Goal: Task Accomplishment & Management: Complete application form

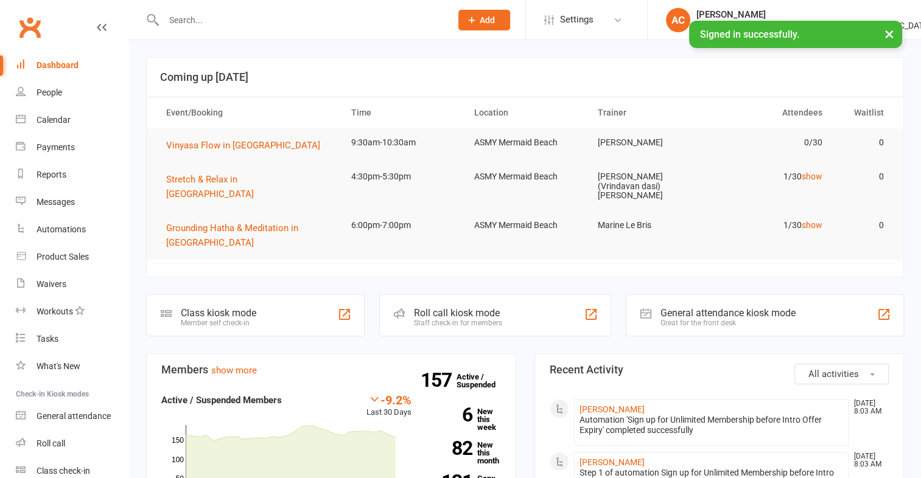
click at [223, 26] on input "text" at bounding box center [301, 20] width 282 height 17
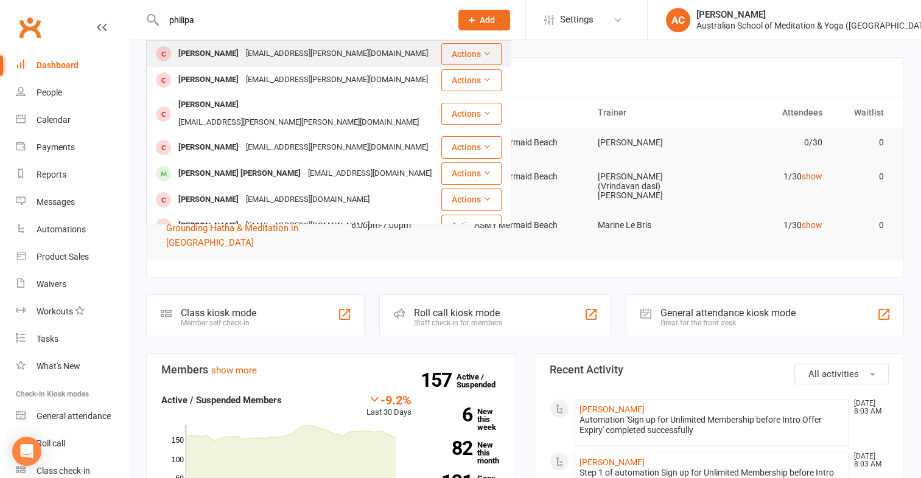
type input "philipa"
click at [204, 52] on div "Philippa Griffith" at bounding box center [209, 54] width 68 height 18
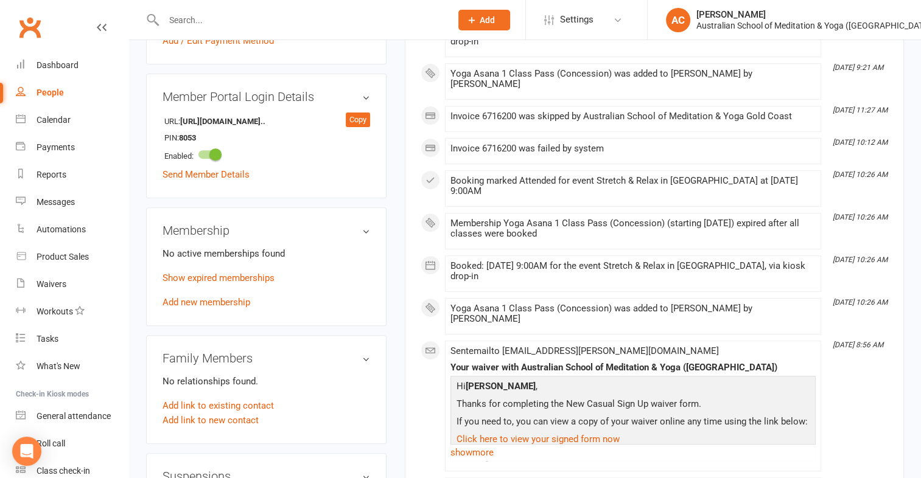
scroll to position [445, 0]
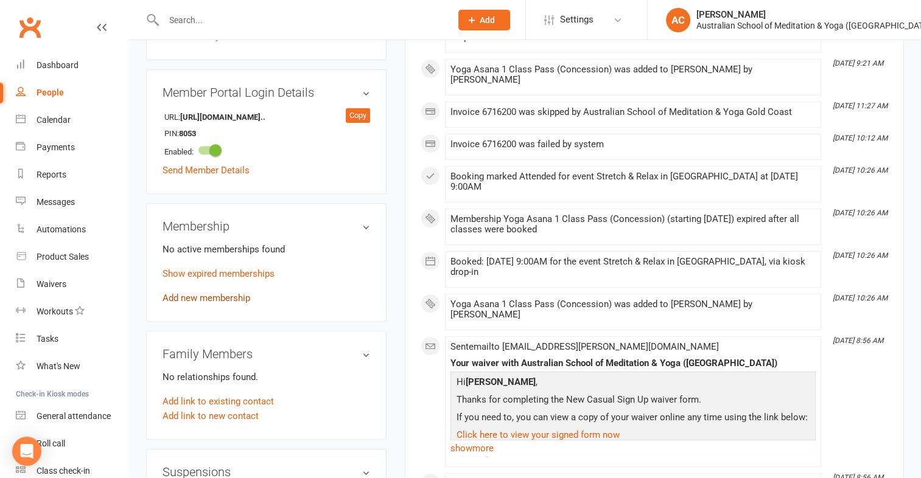
click at [192, 293] on link "Add new membership" at bounding box center [206, 298] width 88 height 11
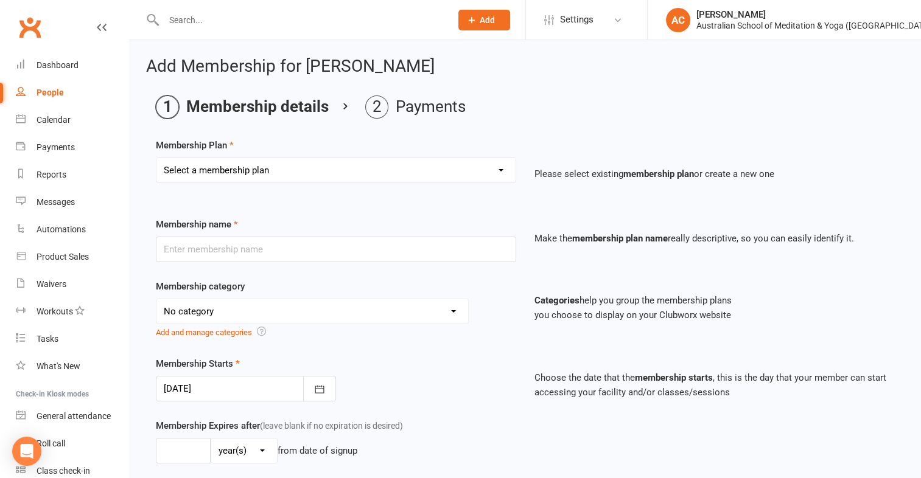
click at [229, 173] on select "Select a membership plan Create new Membership Plan First Time Intro Offer (1 m…" at bounding box center [335, 170] width 359 height 24
select select "5"
click at [156, 158] on select "Select a membership plan Create new Membership Plan First Time Intro Offer (1 m…" at bounding box center [335, 170] width 359 height 24
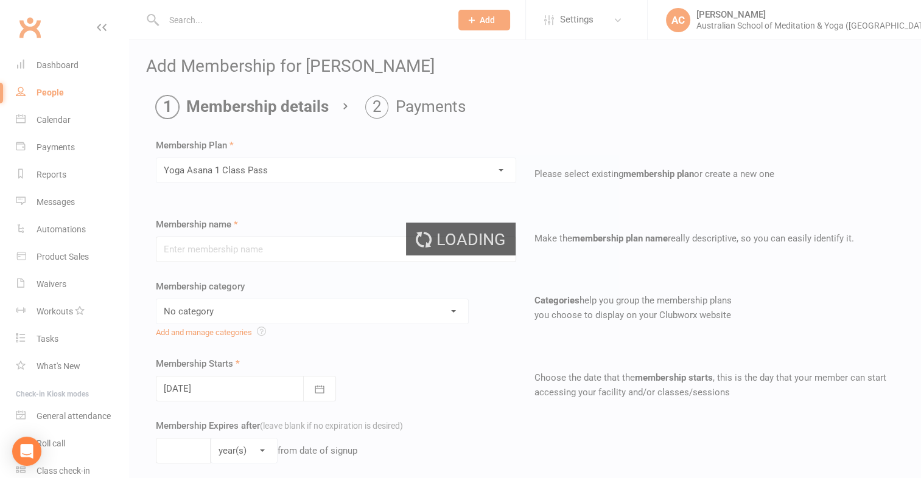
type input "Yoga Asana 1 Class Pass"
select select "4"
type input "3"
select select "2"
type input "1"
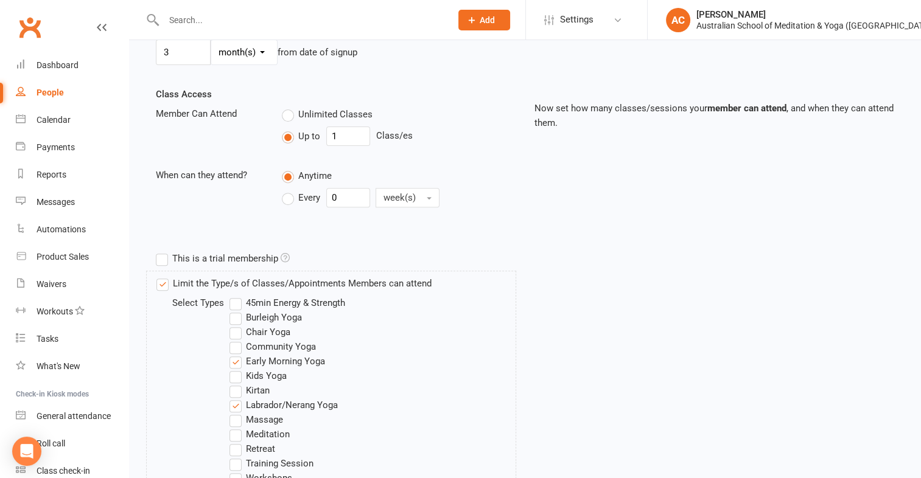
scroll to position [621, 0]
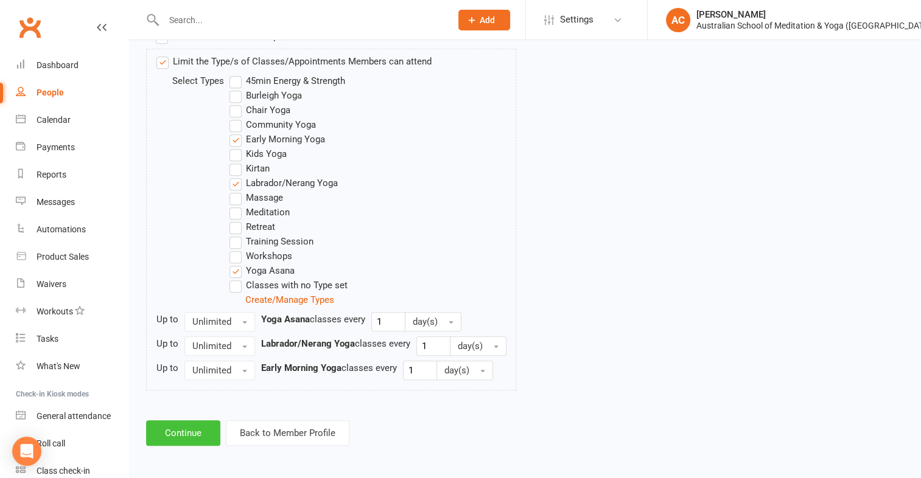
click at [194, 431] on button "Continue" at bounding box center [183, 433] width 74 height 26
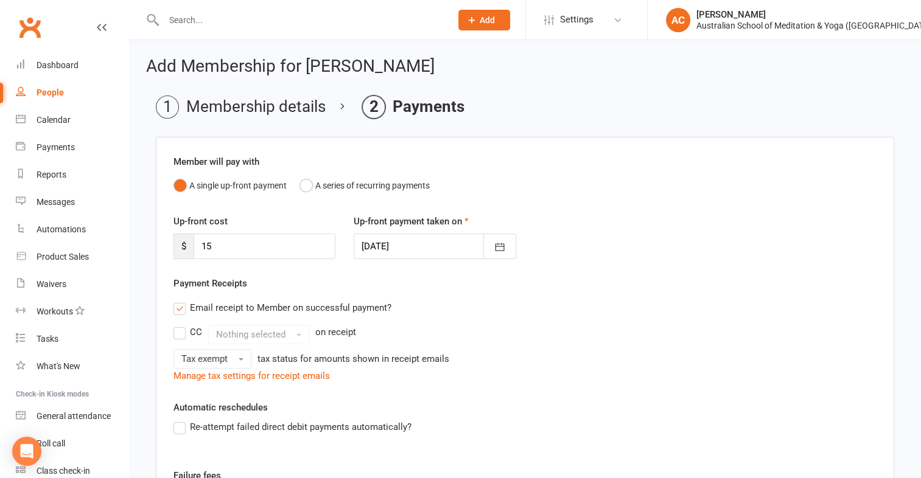
scroll to position [231, 0]
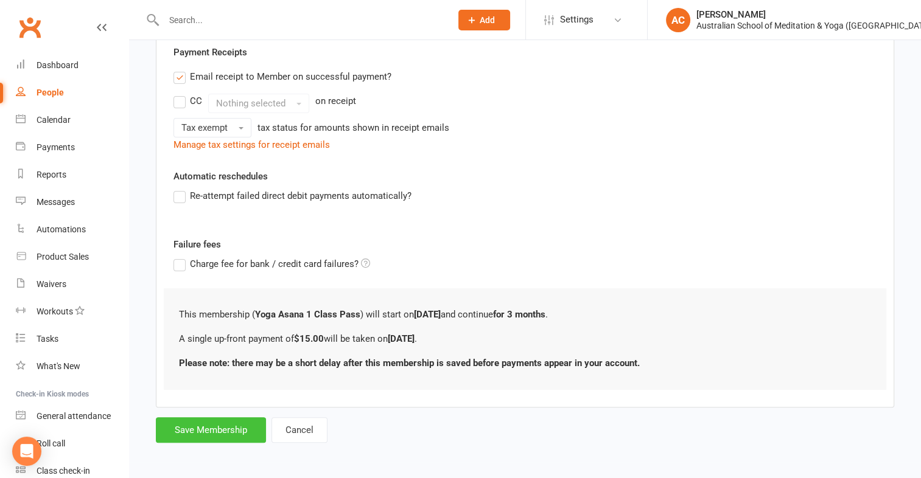
click at [249, 424] on button "Save Membership" at bounding box center [211, 430] width 110 height 26
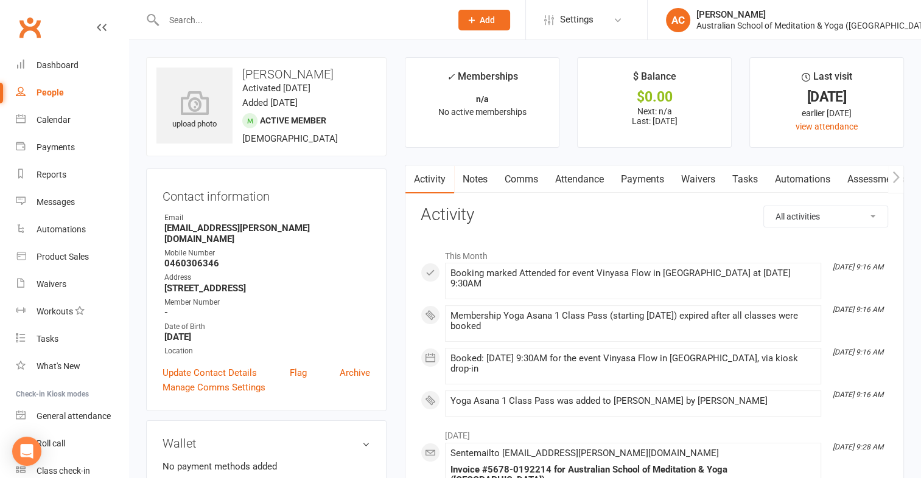
click at [657, 185] on link "Payments" at bounding box center [642, 180] width 60 height 28
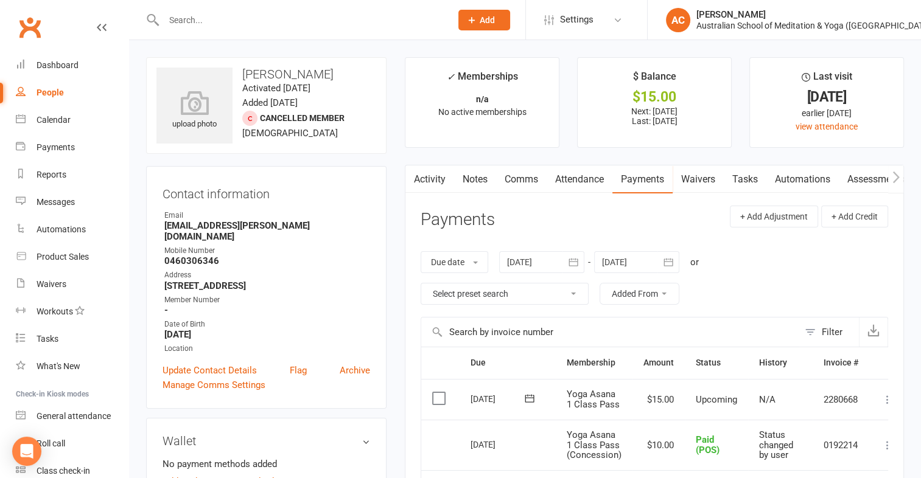
click at [886, 398] on icon at bounding box center [887, 400] width 12 height 12
click at [835, 446] on link "Mark as Paid (POS)" at bounding box center [833, 448] width 120 height 24
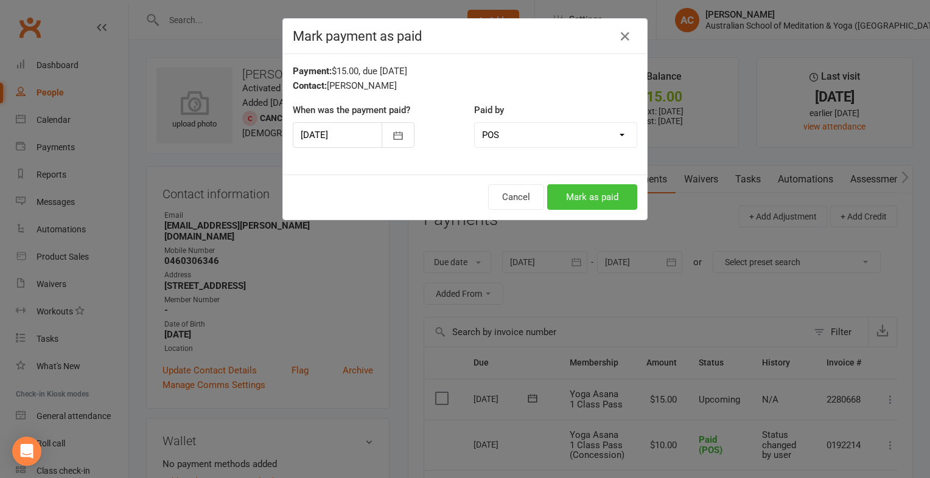
click at [574, 193] on button "Mark as paid" at bounding box center [592, 197] width 90 height 26
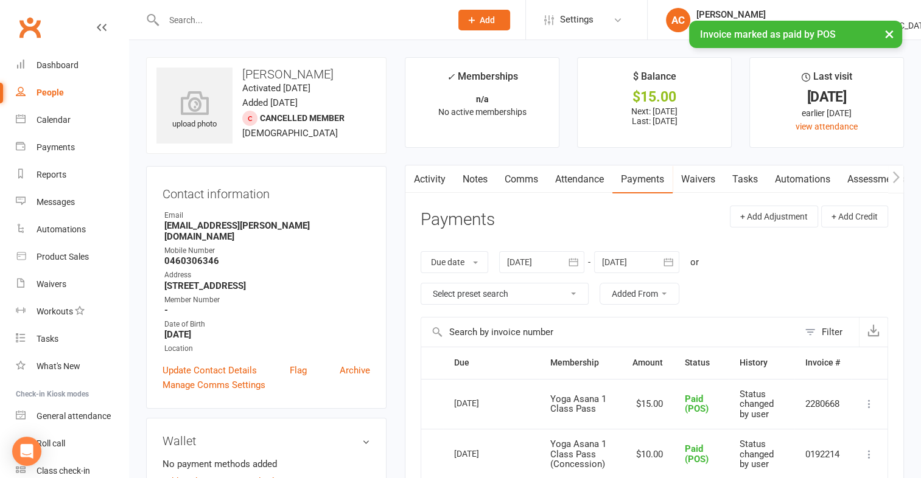
click at [221, 21] on div "× Invoice marked as paid by POS" at bounding box center [452, 21] width 905 height 0
click at [217, 21] on div "× Invoice marked as paid by POS" at bounding box center [452, 21] width 905 height 0
click at [199, 21] on div "× Invoice marked as paid by POS" at bounding box center [452, 21] width 905 height 0
click at [197, 21] on div "× Invoice marked as paid by POS" at bounding box center [452, 21] width 905 height 0
click at [183, 18] on input "text" at bounding box center [301, 20] width 282 height 17
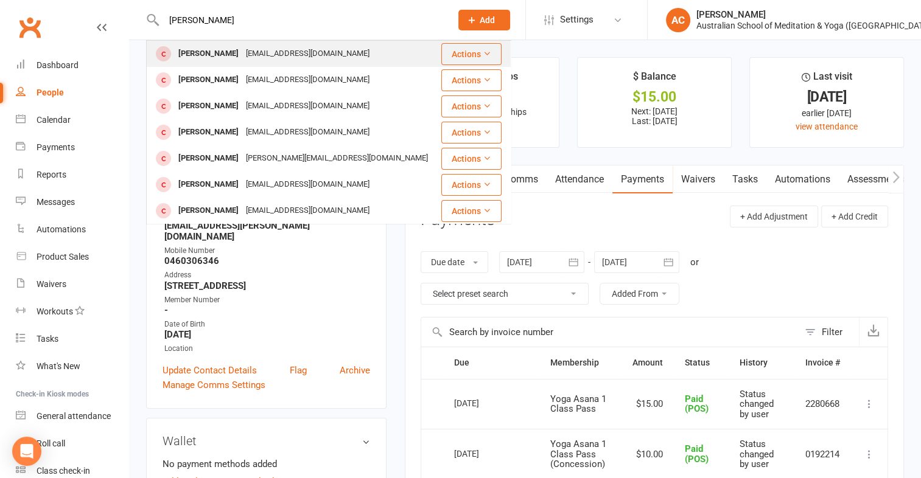
type input "luke pirr"
click at [225, 63] on div "LUKE PIRRECA Lukerenierpirreca@gmail.com" at bounding box center [293, 53] width 293 height 25
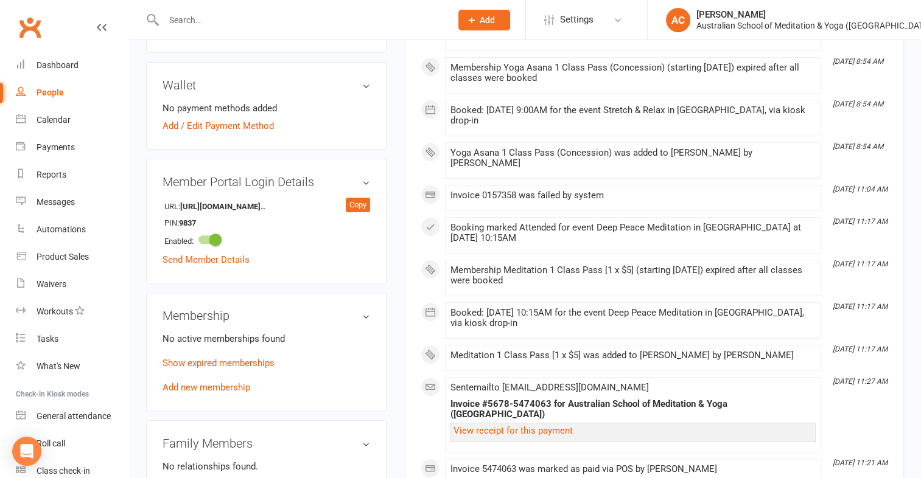
scroll to position [348, 0]
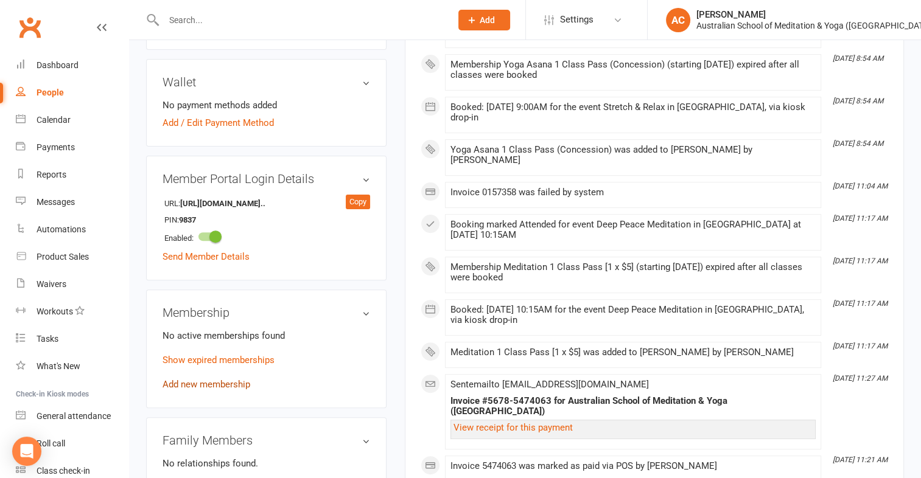
click at [188, 383] on link "Add new membership" at bounding box center [206, 384] width 88 height 11
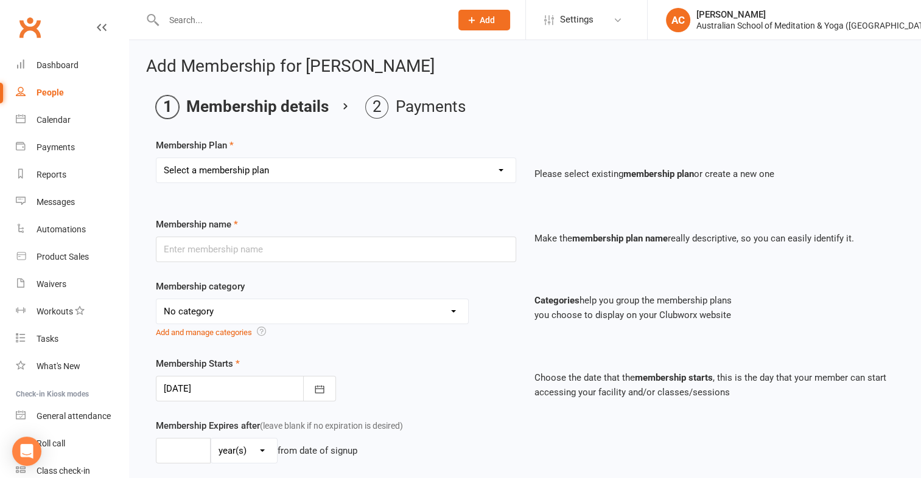
click at [274, 170] on select "Select a membership plan Create new Membership Plan First Time Intro Offer (1 m…" at bounding box center [335, 170] width 359 height 24
select select "6"
click at [156, 158] on select "Select a membership plan Create new Membership Plan First Time Intro Offer (1 m…" at bounding box center [335, 170] width 359 height 24
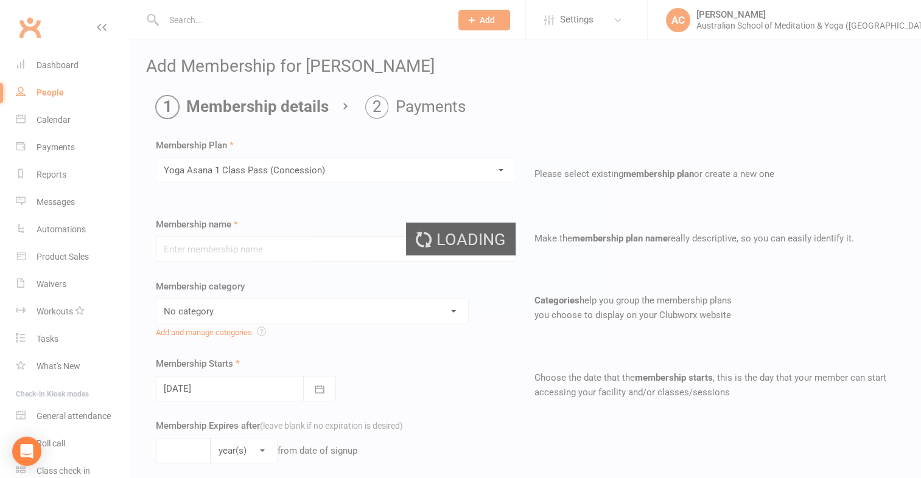
type input "Yoga Asana 1 Class Pass (Concession)"
select select "4"
type input "3"
select select "2"
type input "1"
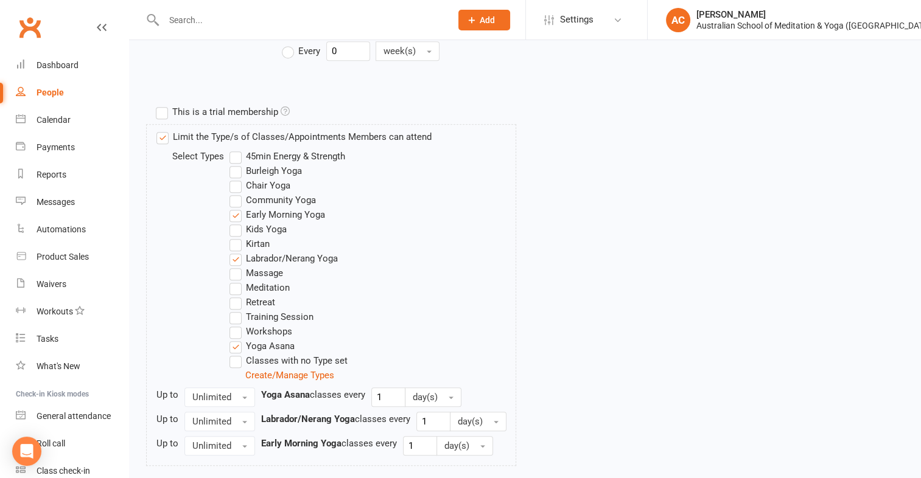
scroll to position [621, 0]
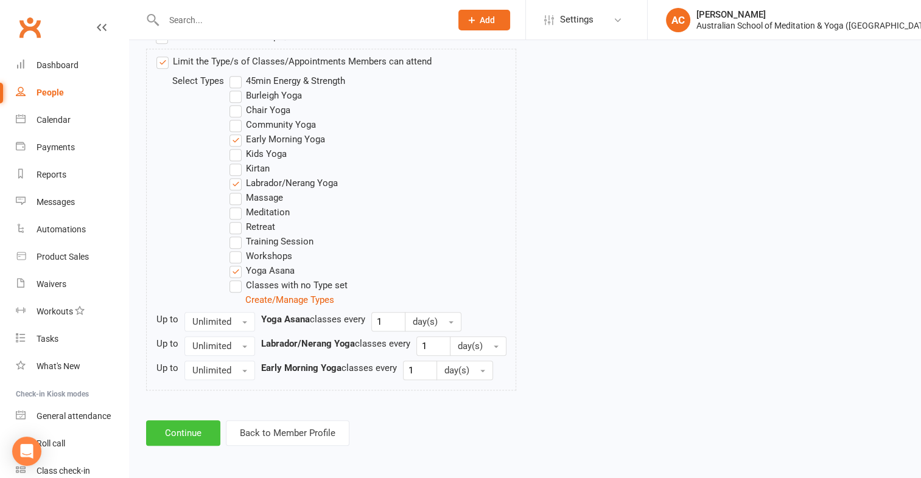
click at [188, 432] on button "Continue" at bounding box center [183, 433] width 74 height 26
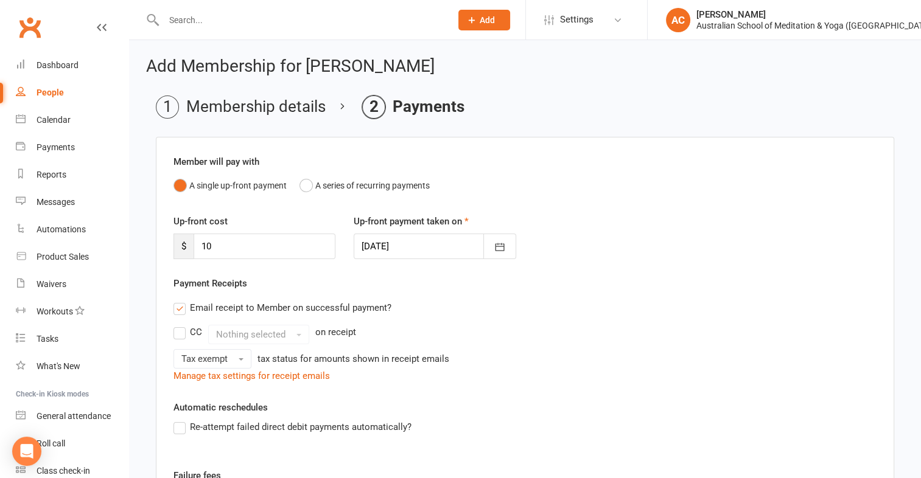
scroll to position [231, 0]
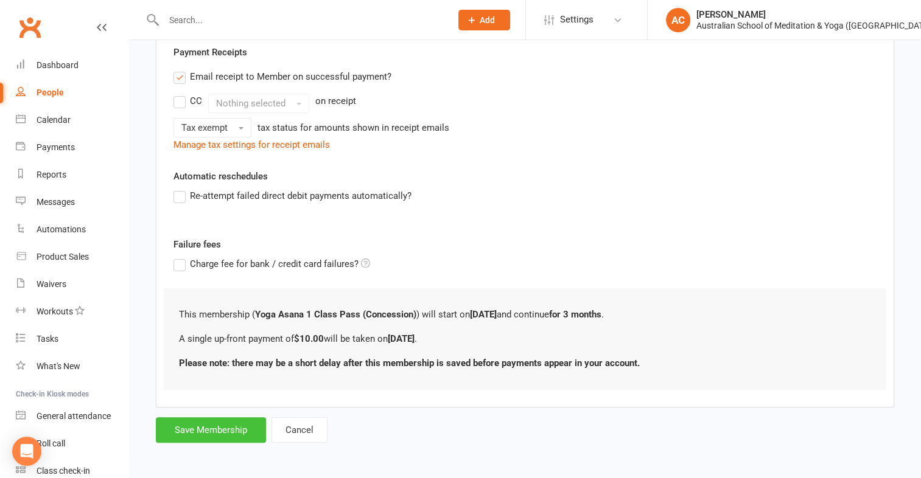
click at [219, 430] on button "Save Membership" at bounding box center [211, 430] width 110 height 26
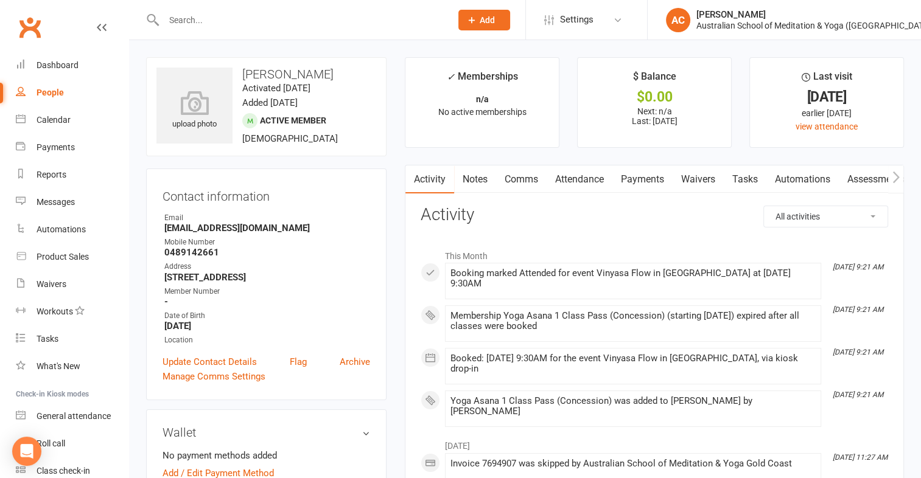
click at [647, 176] on link "Payments" at bounding box center [642, 180] width 60 height 28
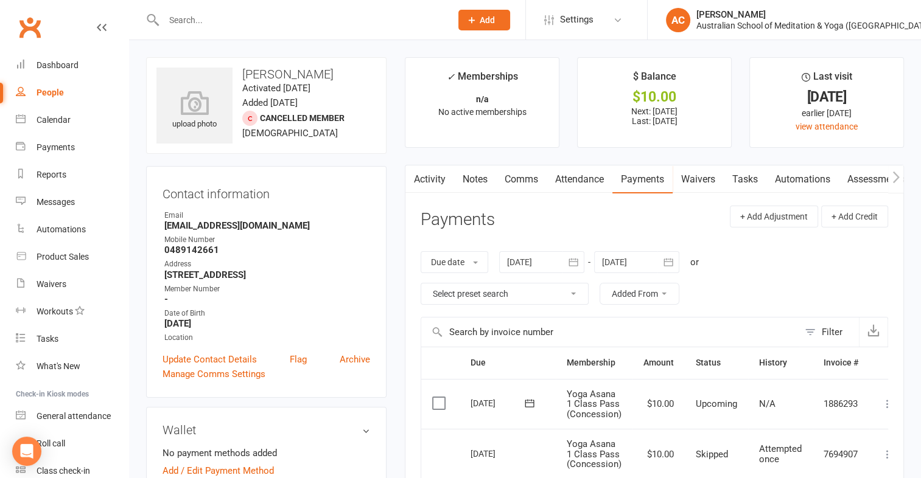
click at [882, 406] on icon at bounding box center [887, 404] width 12 height 12
click at [832, 449] on link "Mark as Paid (POS)" at bounding box center [833, 452] width 120 height 24
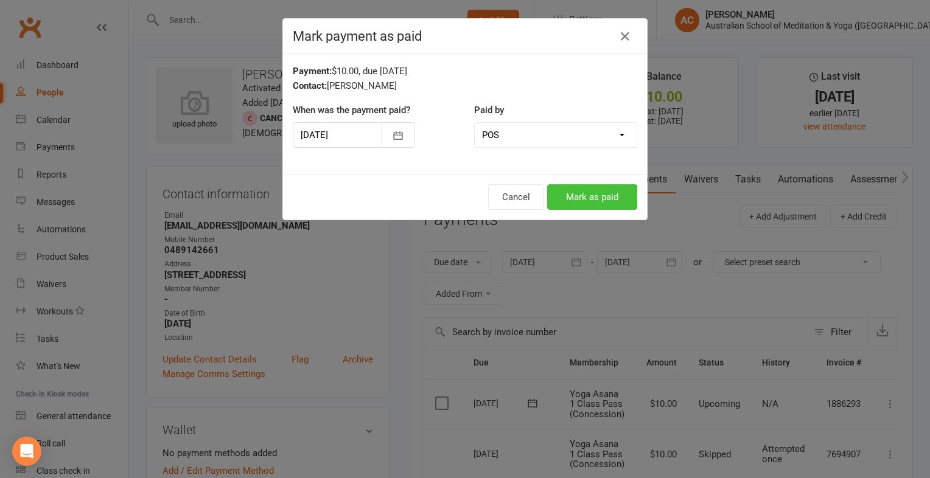
click at [611, 193] on button "Mark as paid" at bounding box center [592, 197] width 90 height 26
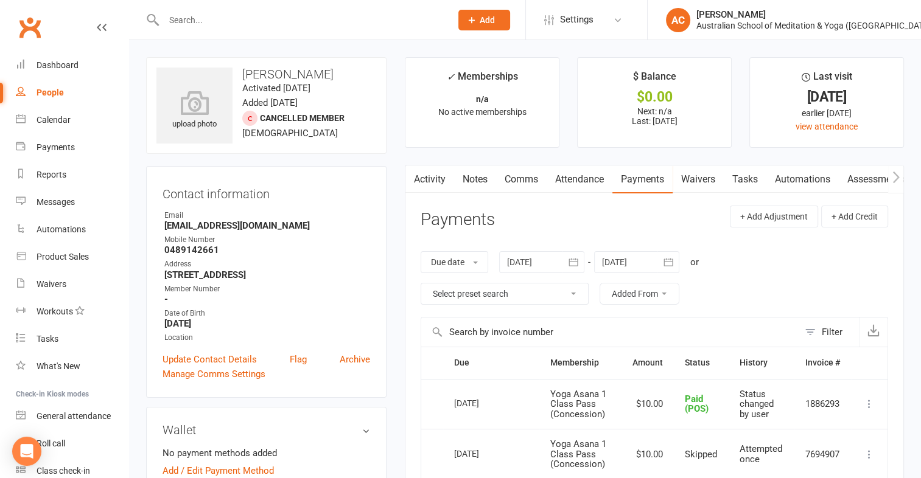
click at [176, 15] on input "text" at bounding box center [301, 20] width 282 height 17
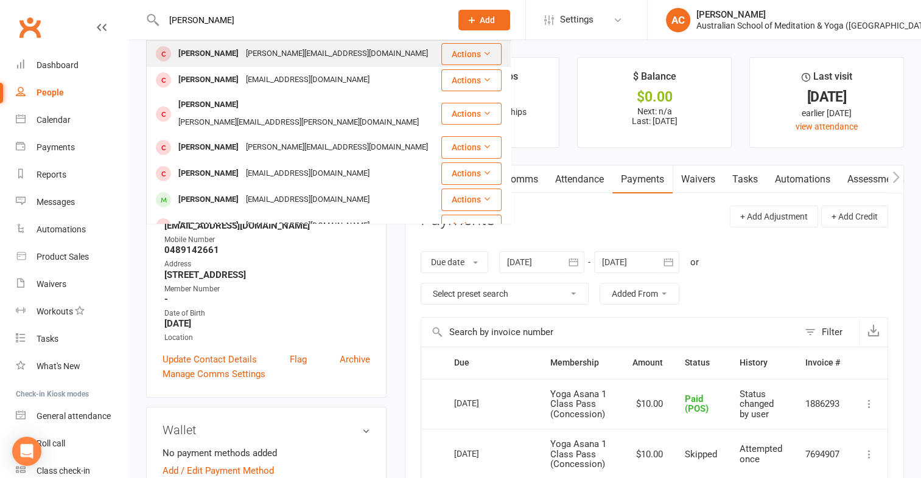
type input "[PERSON_NAME]"
click at [197, 58] on div "[PERSON_NAME]" at bounding box center [209, 54] width 68 height 18
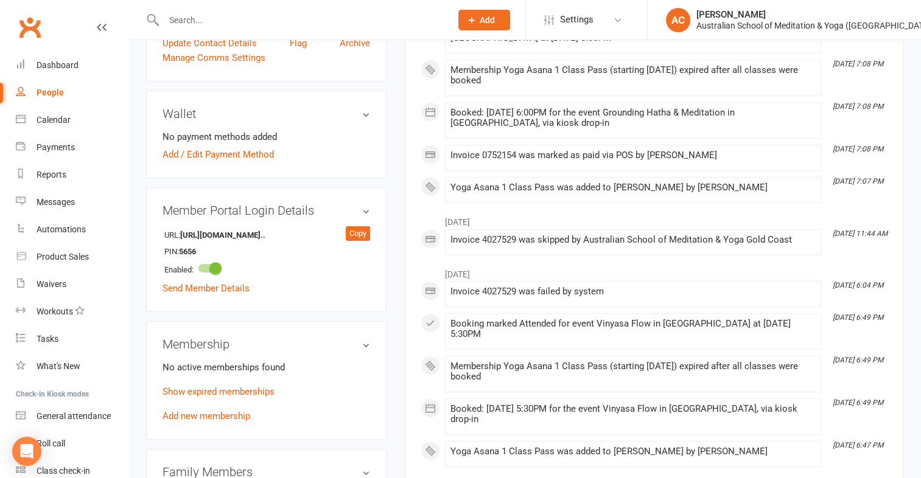
scroll to position [338, 0]
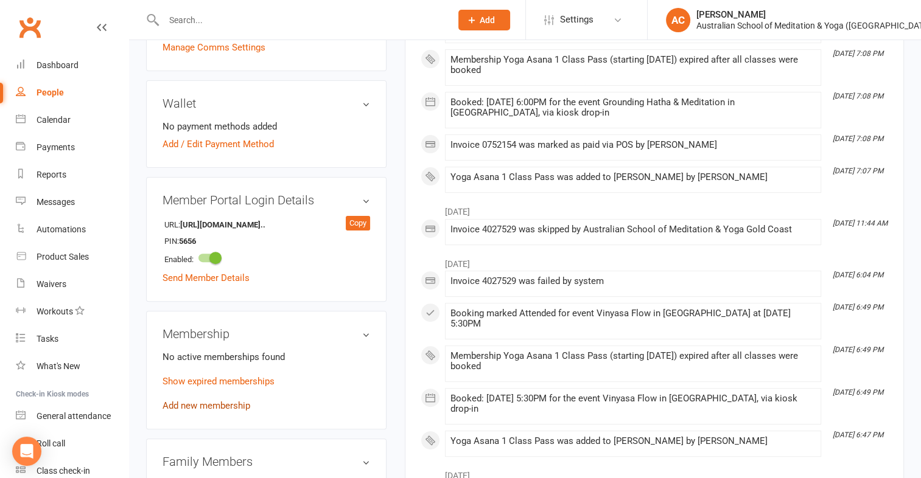
click at [180, 400] on link "Add new membership" at bounding box center [206, 405] width 88 height 11
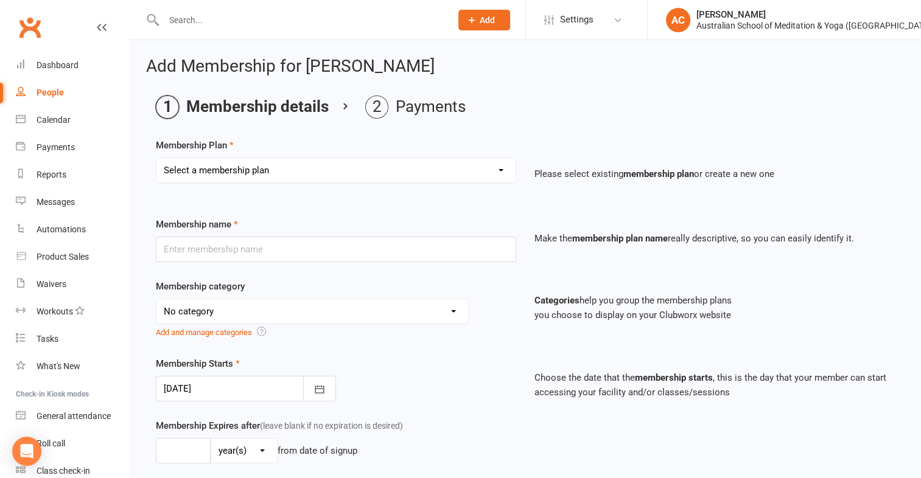
click at [239, 171] on select "Select a membership plan Create new Membership Plan First Time Intro Offer (1 m…" at bounding box center [335, 170] width 359 height 24
select select "5"
click at [156, 158] on select "Select a membership plan Create new Membership Plan First Time Intro Offer (1 m…" at bounding box center [335, 170] width 359 height 24
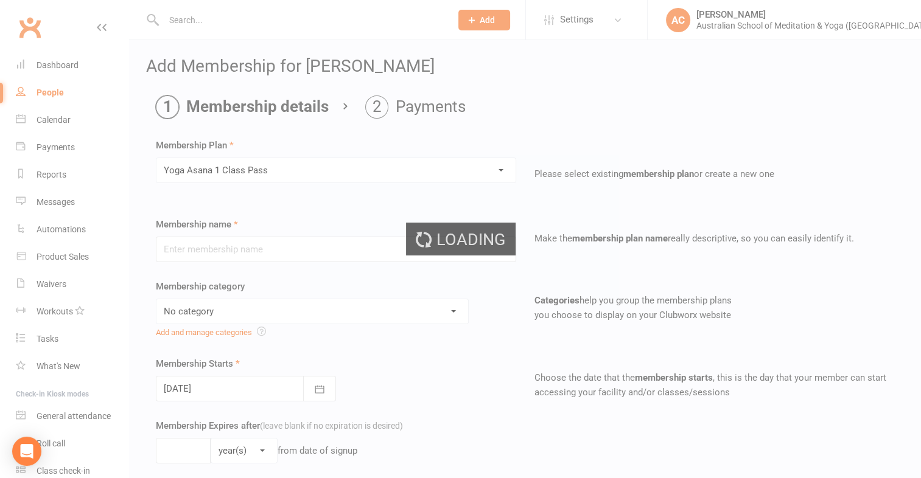
type input "Yoga Asana 1 Class Pass"
select select "4"
type input "3"
select select "2"
type input "1"
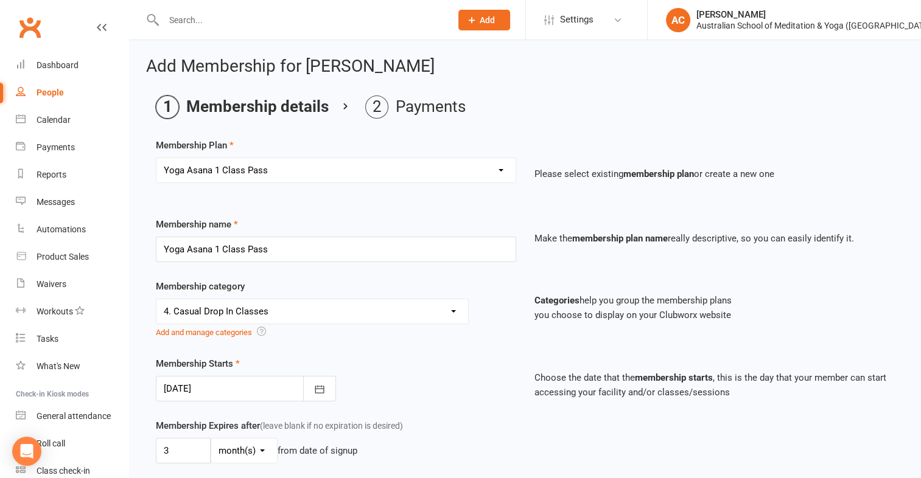
scroll to position [621, 0]
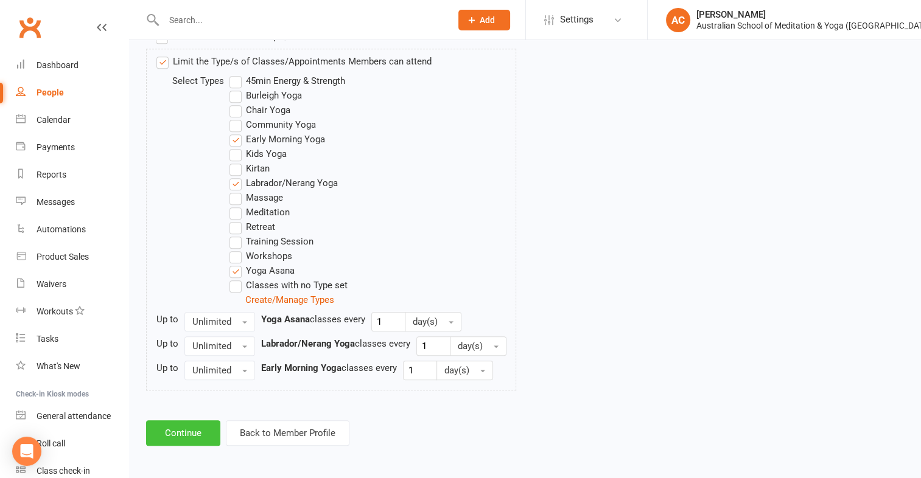
click at [183, 435] on button "Continue" at bounding box center [183, 433] width 74 height 26
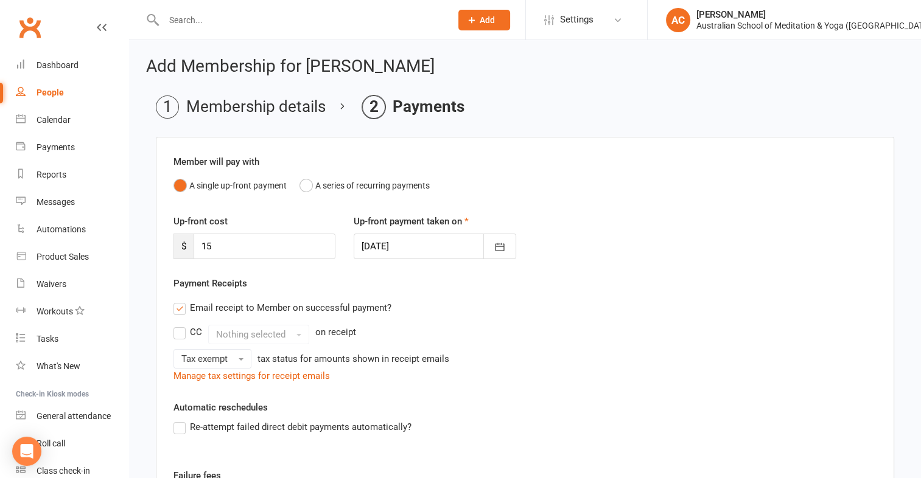
scroll to position [231, 0]
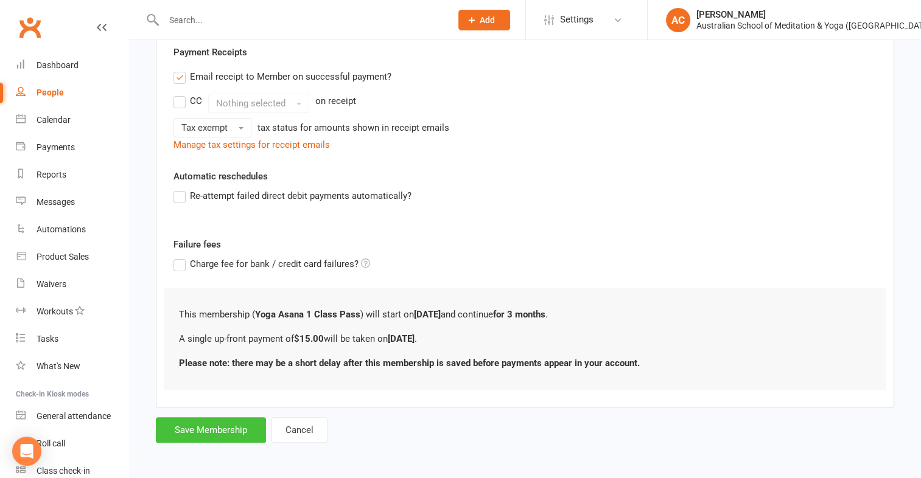
click at [231, 427] on button "Save Membership" at bounding box center [211, 430] width 110 height 26
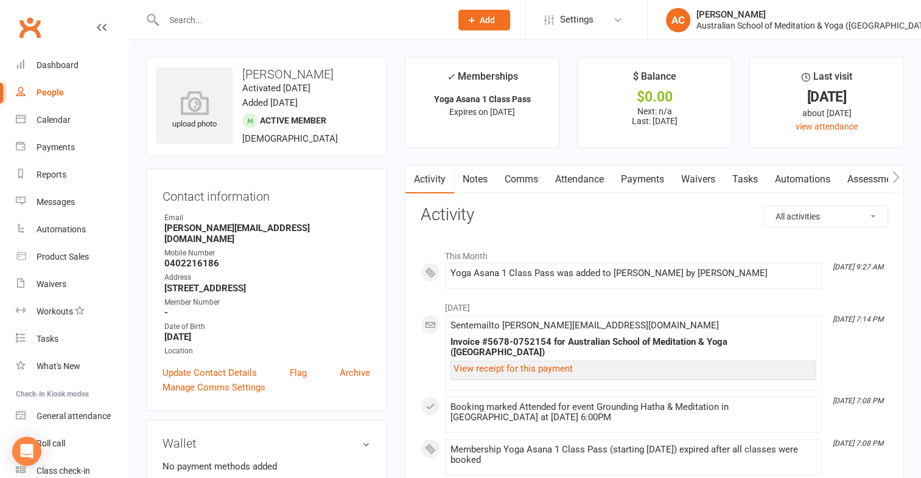
click at [650, 181] on link "Payments" at bounding box center [642, 180] width 60 height 28
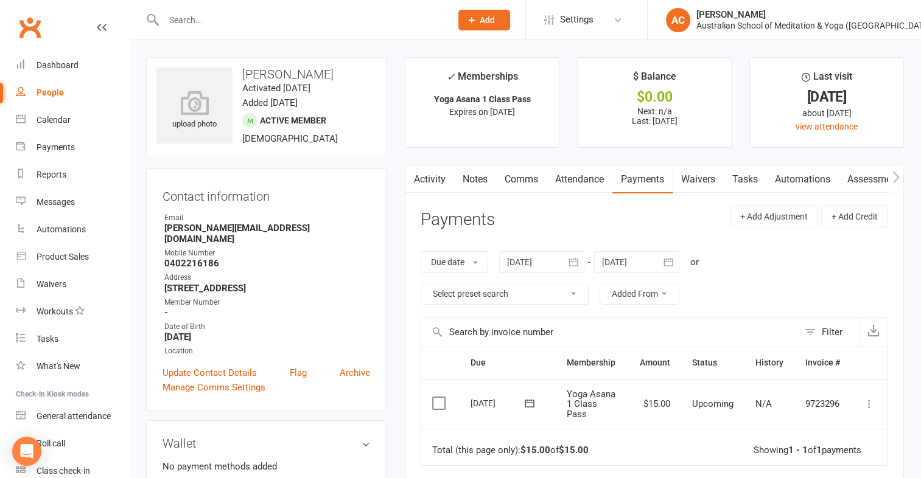
click at [870, 400] on icon at bounding box center [869, 404] width 12 height 12
click at [812, 447] on link "Mark as Paid (POS)" at bounding box center [815, 452] width 120 height 24
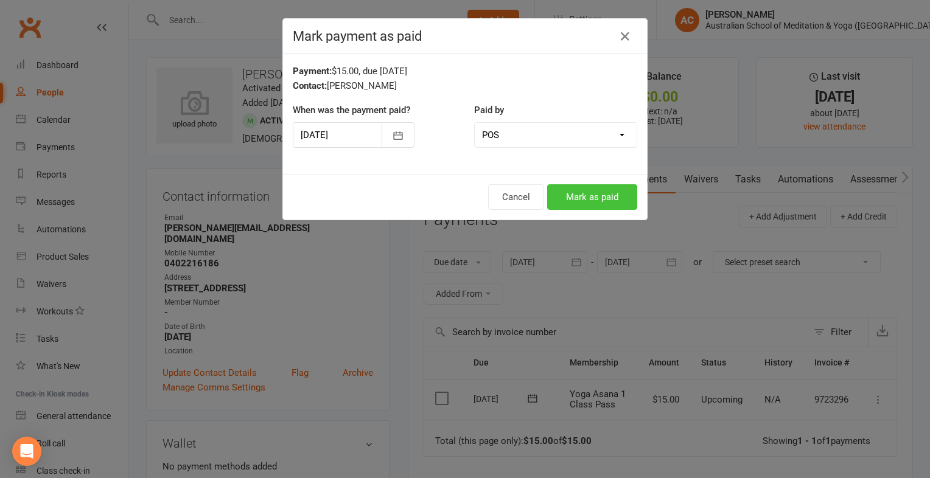
click at [600, 201] on button "Mark as paid" at bounding box center [592, 197] width 90 height 26
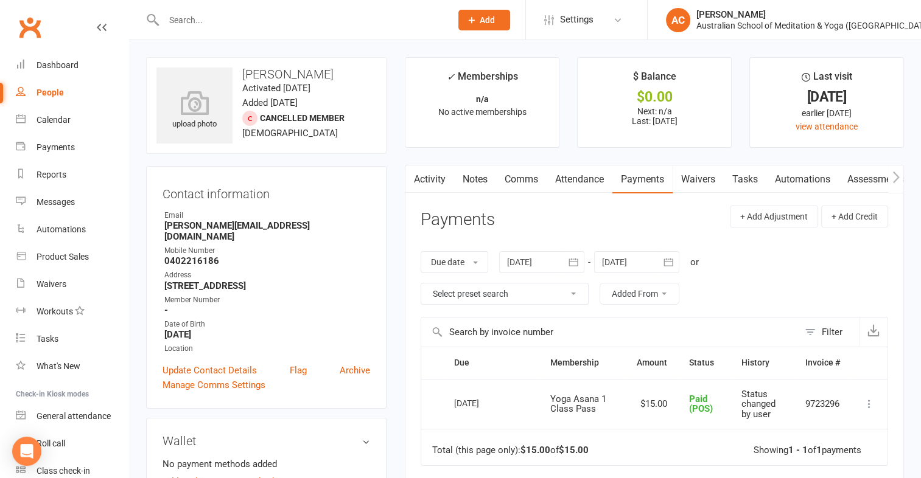
click at [56, 23] on div "Clubworx" at bounding box center [64, 34] width 128 height 45
